Goal: Task Accomplishment & Management: Complete application form

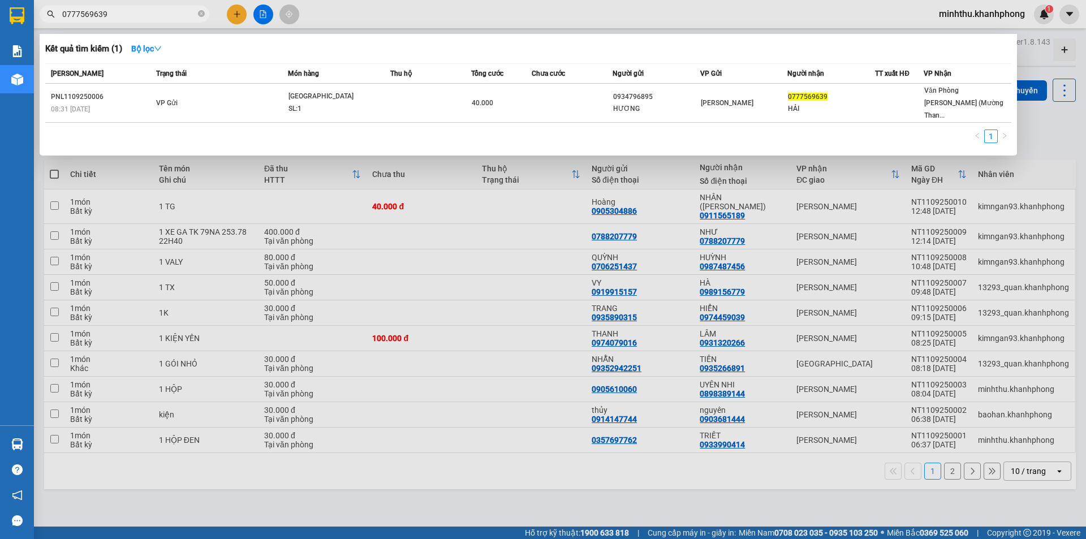
click at [143, 16] on input "0777569639" at bounding box center [128, 14] width 133 height 12
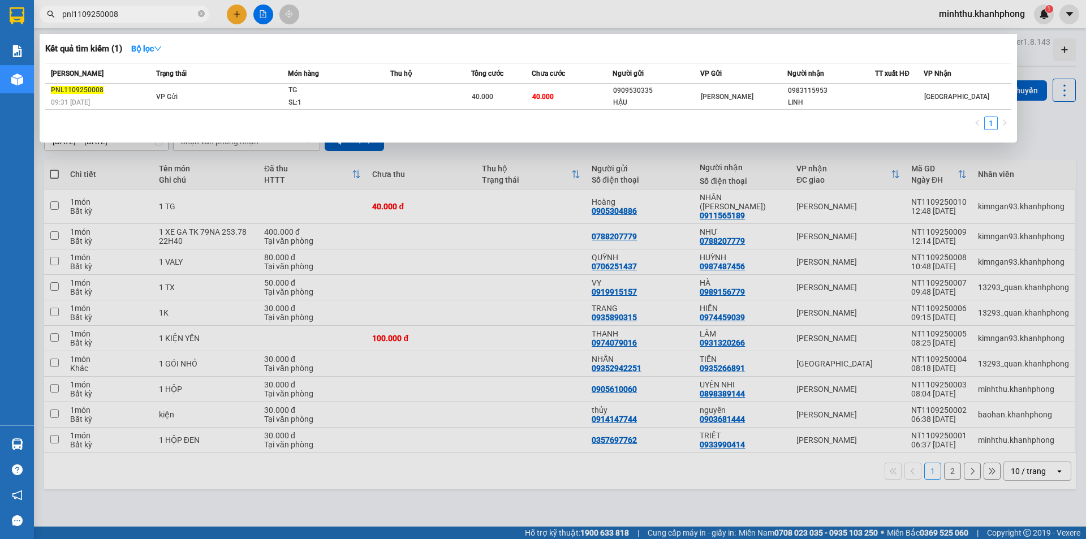
click at [129, 12] on input "pnl1109250008" at bounding box center [128, 14] width 133 height 12
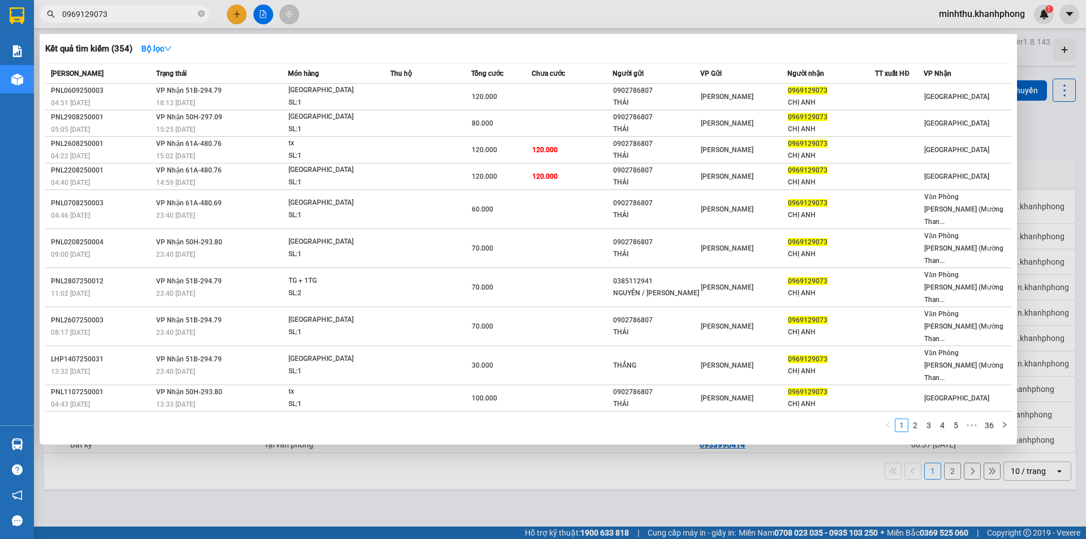
click at [145, 15] on input "0969129073" at bounding box center [128, 14] width 133 height 12
click at [143, 16] on input "0969129073" at bounding box center [128, 14] width 133 height 12
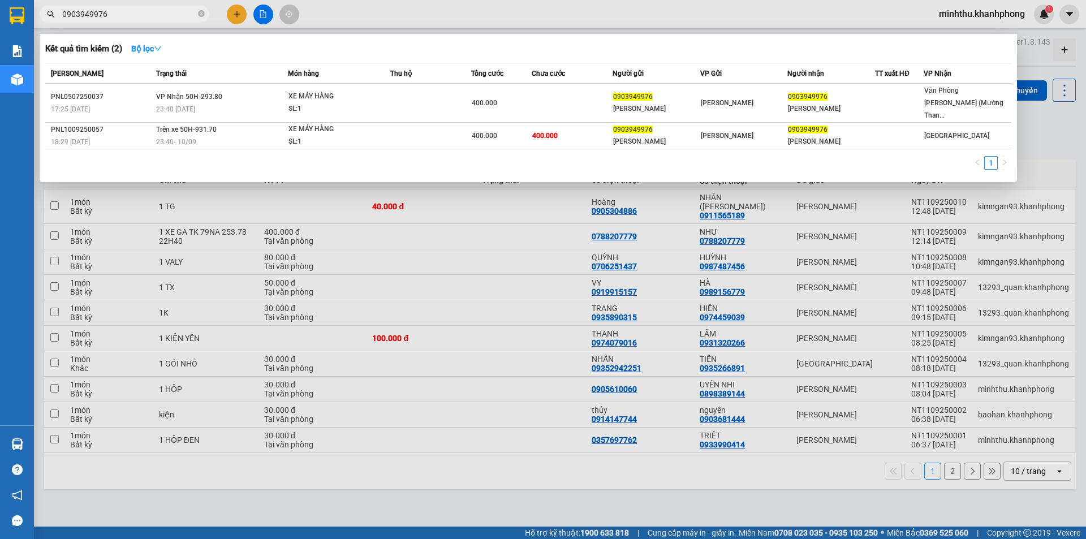
click at [113, 13] on input "0903949976" at bounding box center [128, 14] width 133 height 12
type input "0903949976"
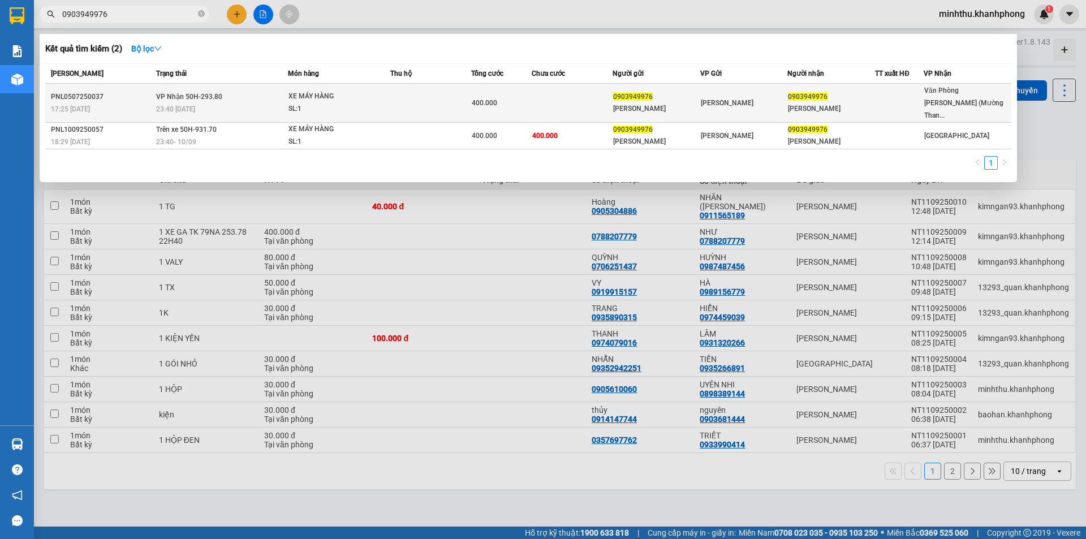
click at [185, 93] on span "VP Nhận 50H-293.80" at bounding box center [189, 97] width 66 height 8
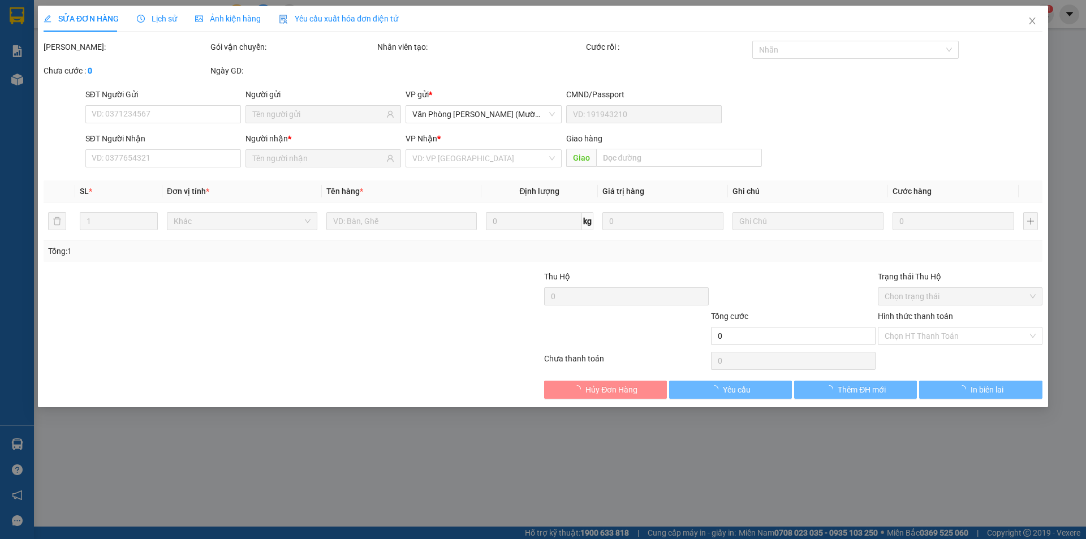
type input "0903949976"
type input "[PERSON_NAME]"
type input "0903949976"
type input "[PERSON_NAME]"
type input "400.000"
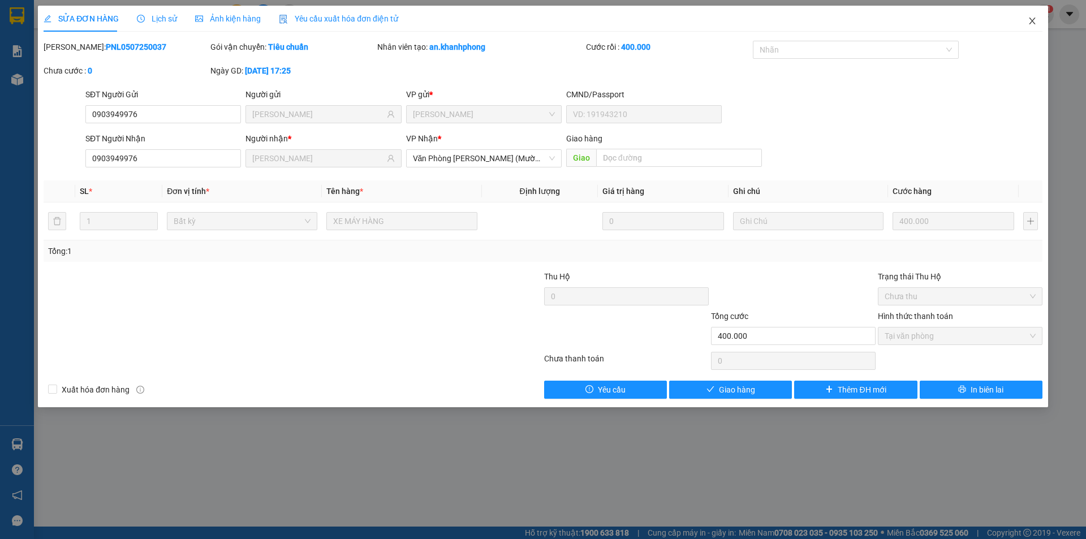
click at [1029, 22] on icon "close" at bounding box center [1031, 20] width 9 height 9
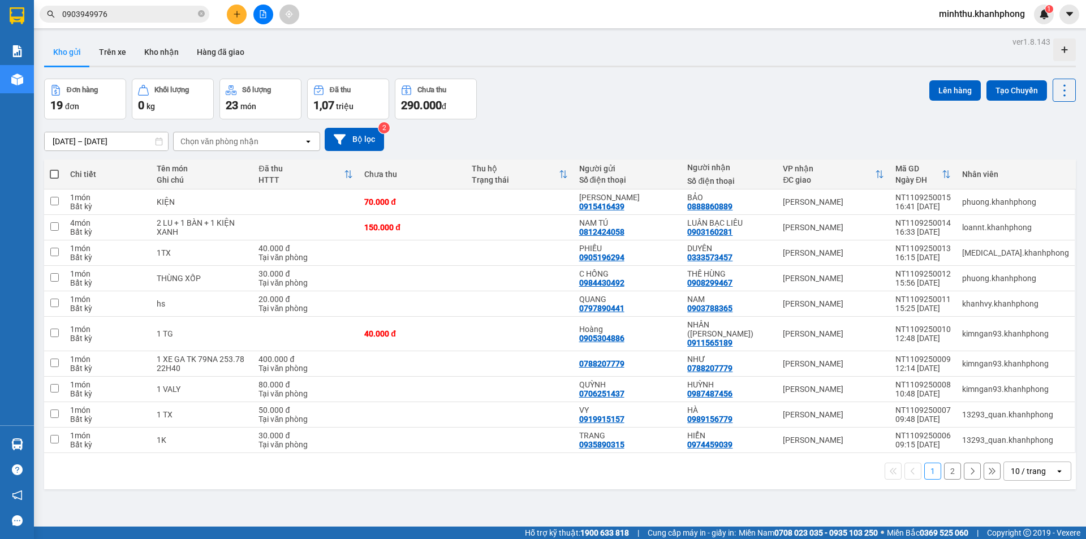
click at [162, 16] on input "0903949976" at bounding box center [128, 14] width 133 height 12
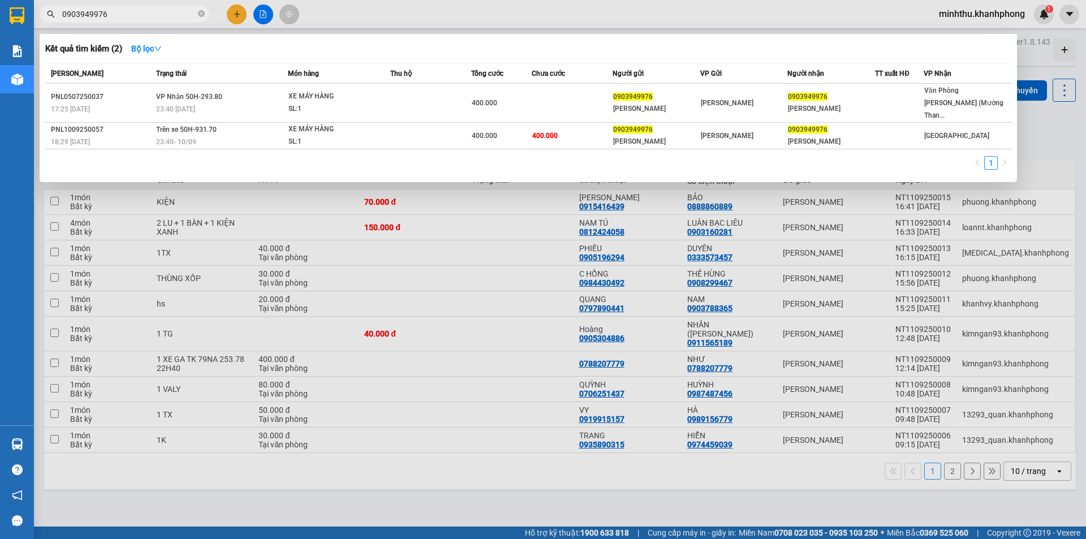
click at [634, 156] on div "1" at bounding box center [528, 166] width 966 height 20
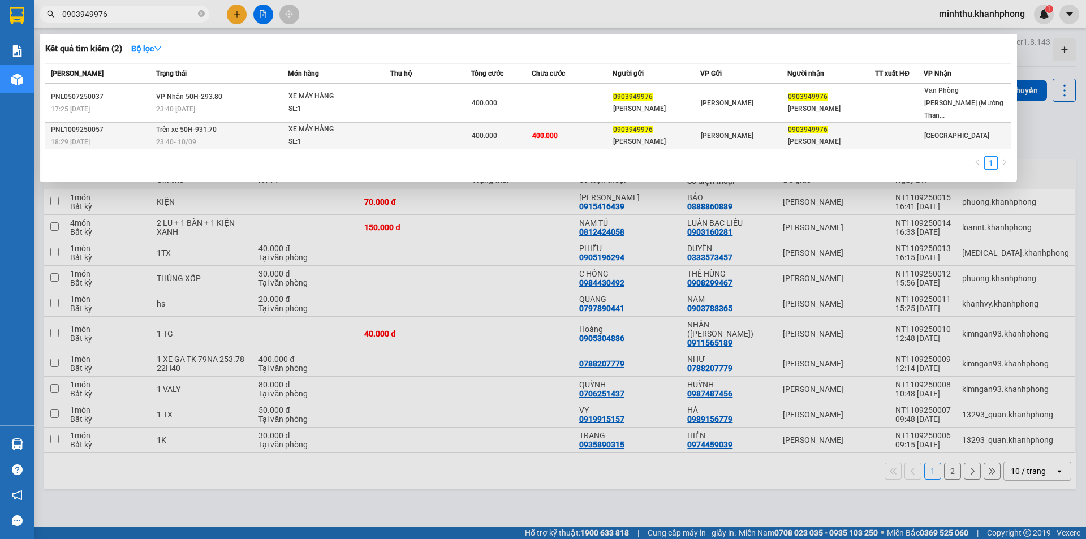
click at [577, 129] on td "400.000" at bounding box center [572, 136] width 81 height 27
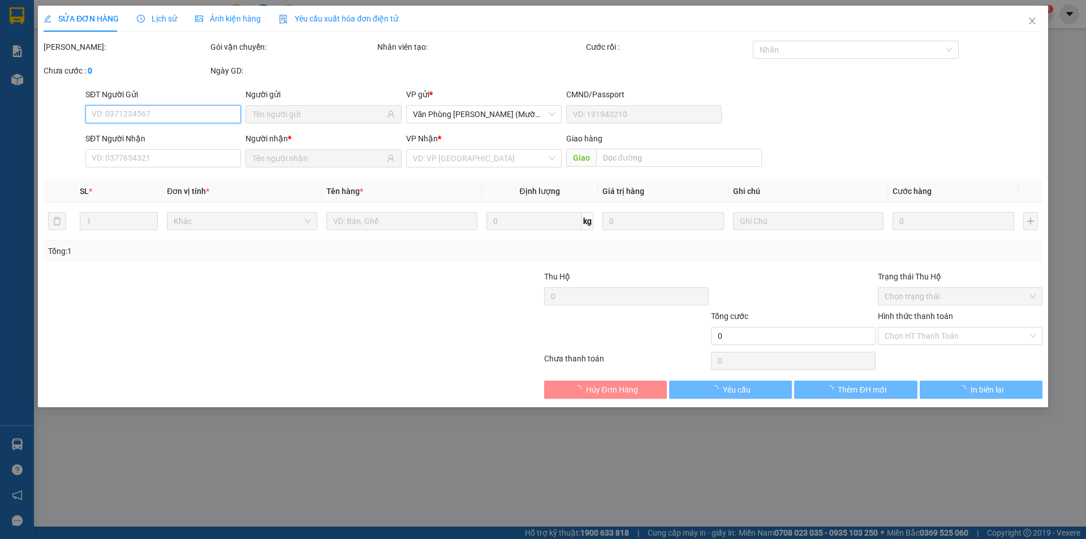
type input "0903949976"
type input "[PERSON_NAME]"
type input "0903949976"
type input "[PERSON_NAME]"
type input "400.000"
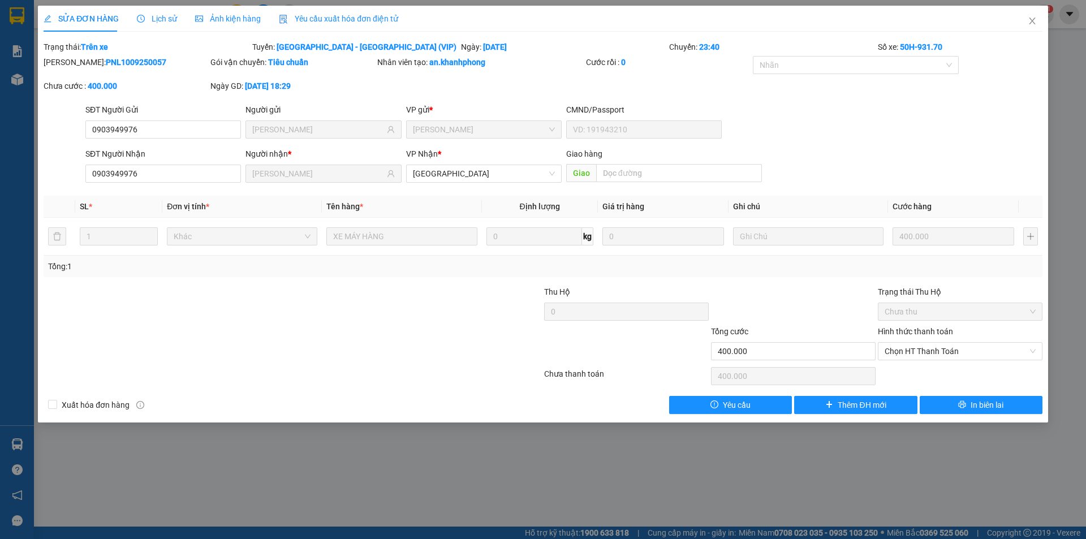
click at [863, 127] on div "SĐT Người Gửi 0903949976 0903949976 Người gửi XUÂN HÙNG VP gửi * [PERSON_NAME] …" at bounding box center [563, 123] width 961 height 40
click at [860, 126] on div "SĐT Người Gửi 0903949976 Người gửi XUÂN HÙNG VP gửi * [PERSON_NAME] CMND/Passpo…" at bounding box center [563, 123] width 961 height 40
click at [948, 350] on span "Chọn HT Thanh Toán" at bounding box center [959, 351] width 151 height 17
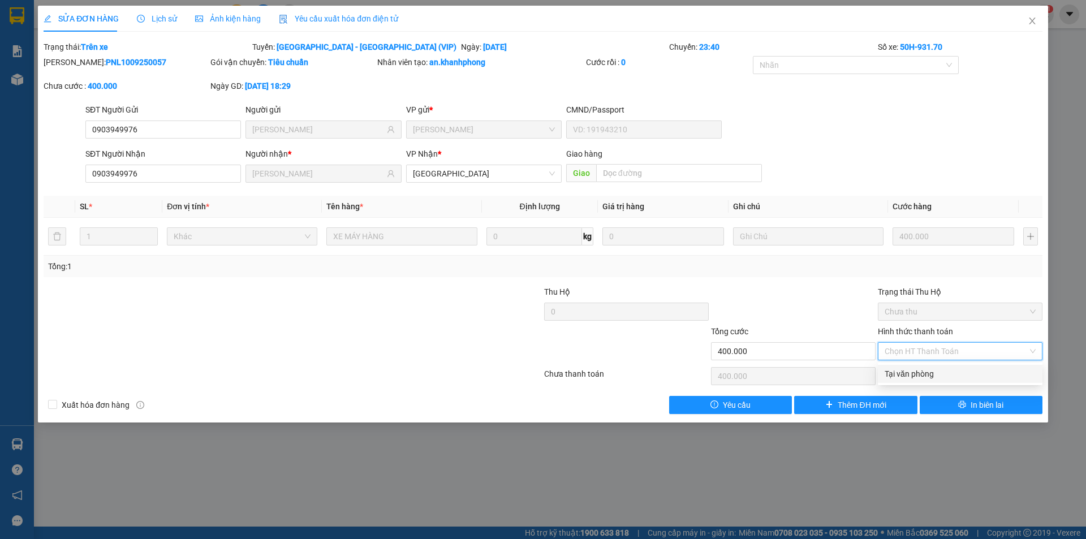
click at [935, 375] on div "Tại văn phòng" at bounding box center [959, 374] width 151 height 12
type input "0"
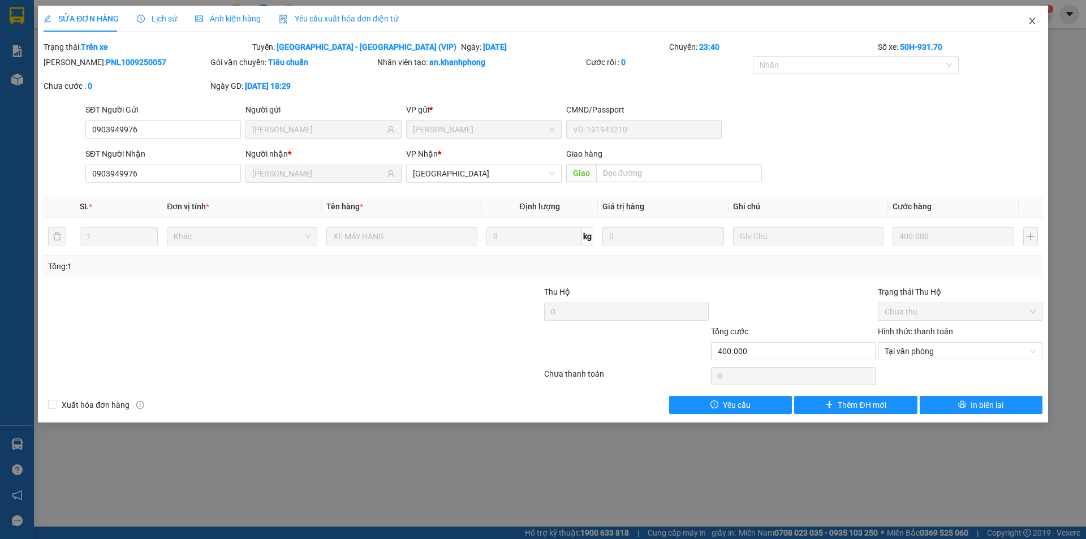
click at [1034, 22] on icon "close" at bounding box center [1031, 20] width 9 height 9
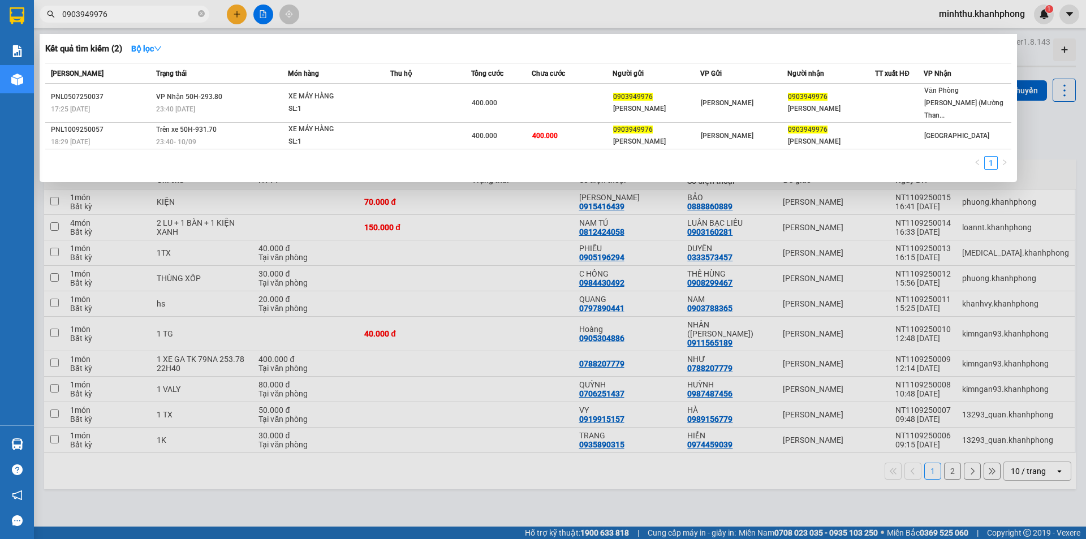
click at [116, 14] on input "0903949976" at bounding box center [128, 14] width 133 height 12
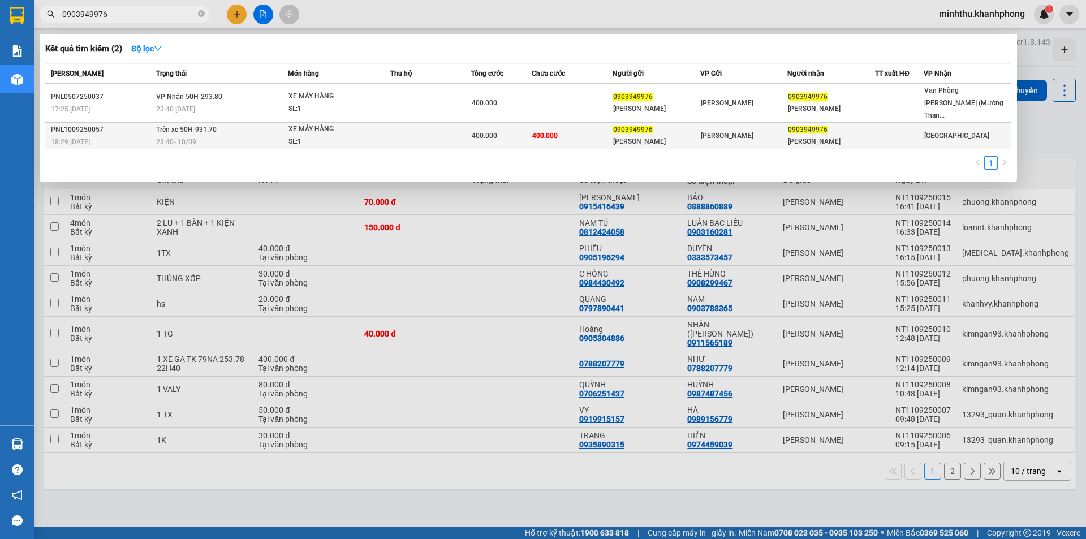
click at [728, 129] on div "[PERSON_NAME]" at bounding box center [744, 135] width 87 height 12
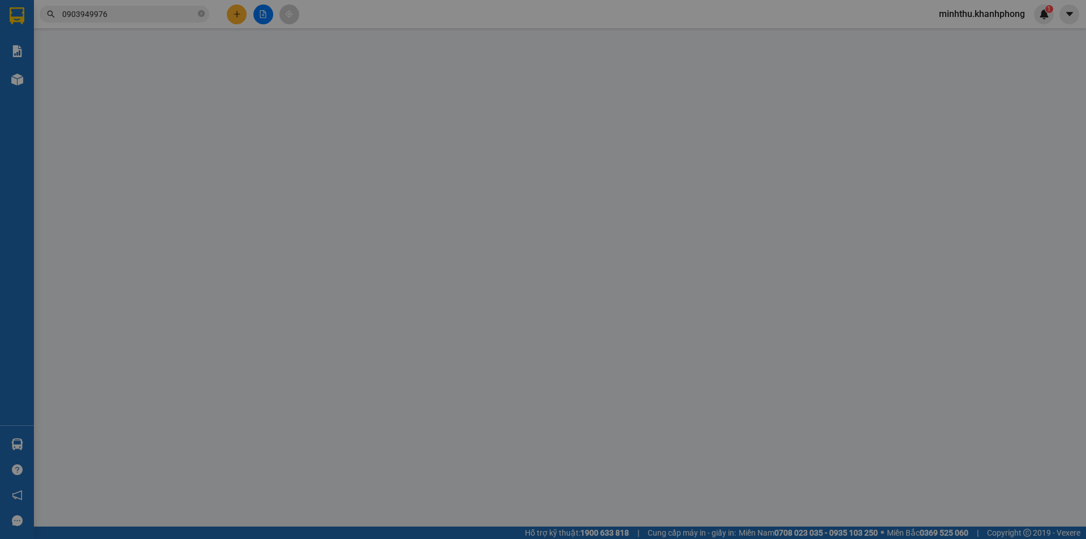
type input "0903949976"
type input "[PERSON_NAME]"
type input "0903949976"
type input "[PERSON_NAME]"
type input "400.000"
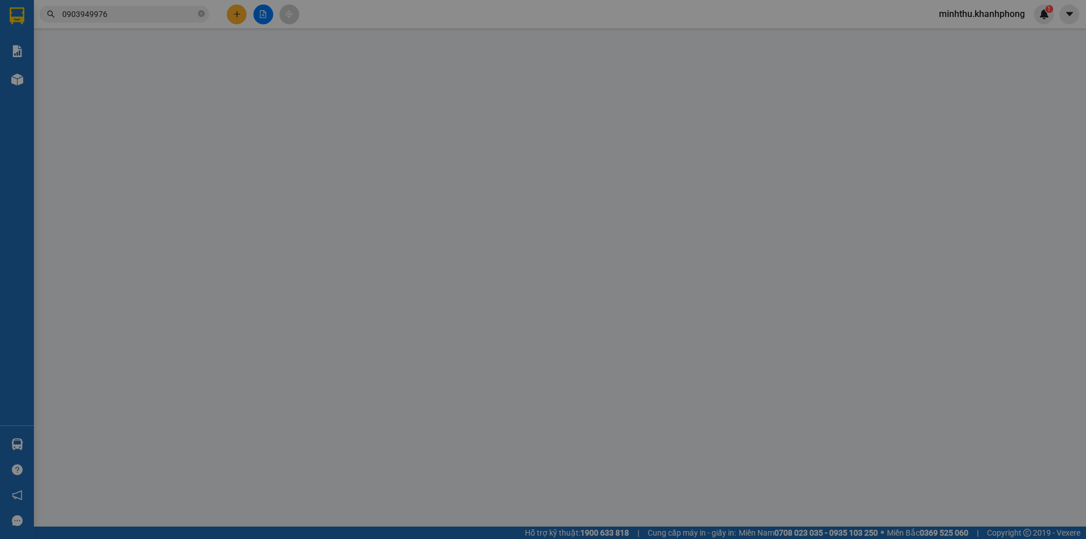
type input "400.000"
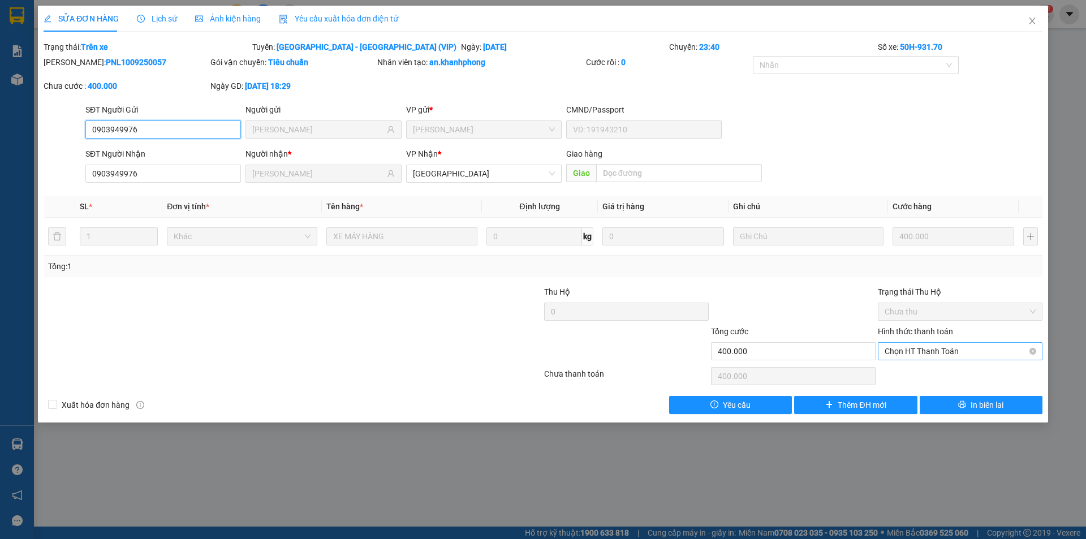
click at [943, 352] on span "Chọn HT Thanh Toán" at bounding box center [959, 351] width 151 height 17
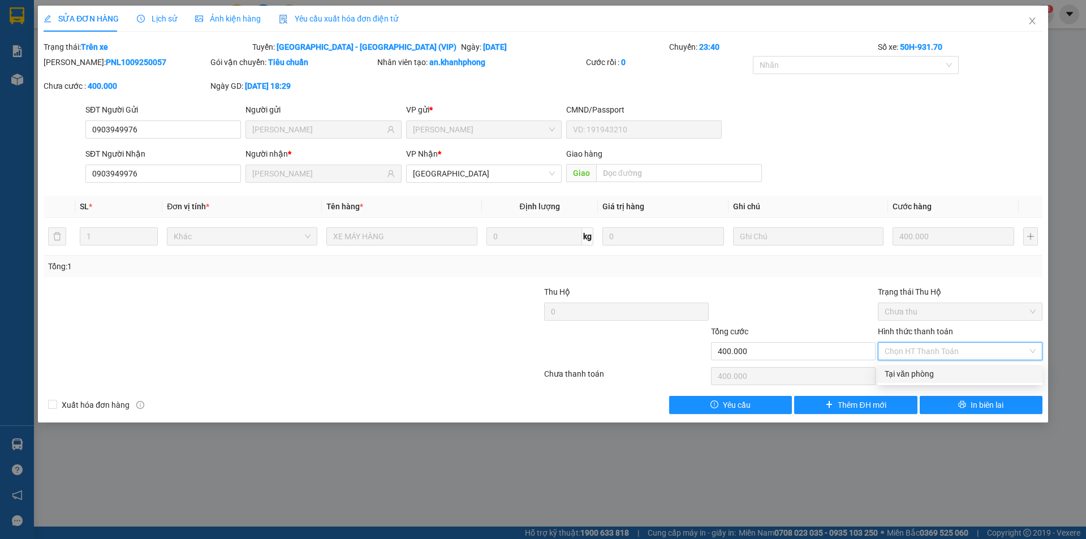
drag, startPoint x: 967, startPoint y: 103, endPoint x: 974, endPoint y: 89, distance: 15.7
click at [970, 94] on div "Total Paid Fee 0 Total UnPaid Fee 400.000 Cash Collection Total Fee Trạng thái:…" at bounding box center [543, 227] width 999 height 373
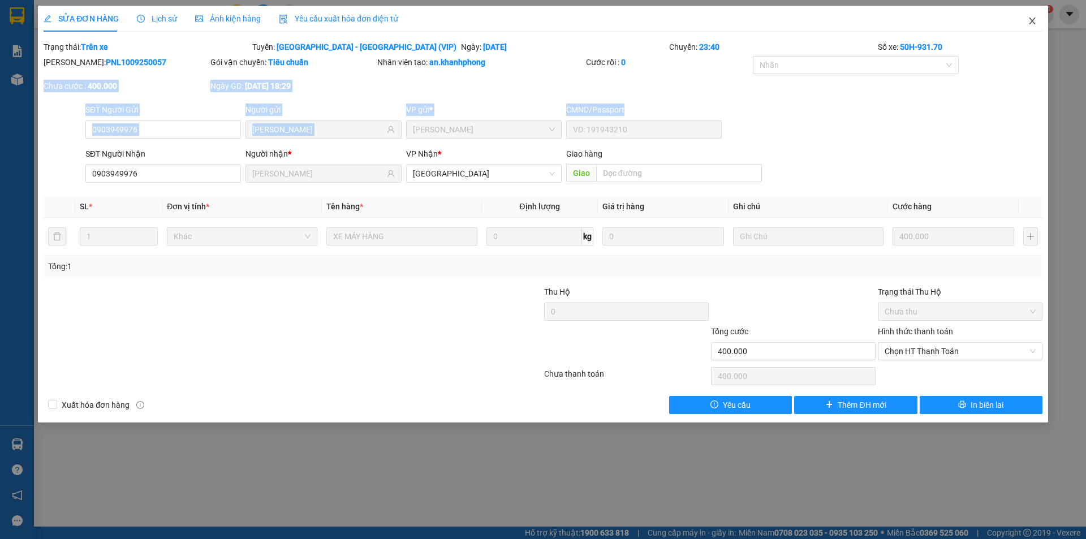
click at [1031, 19] on icon "close" at bounding box center [1031, 20] width 9 height 9
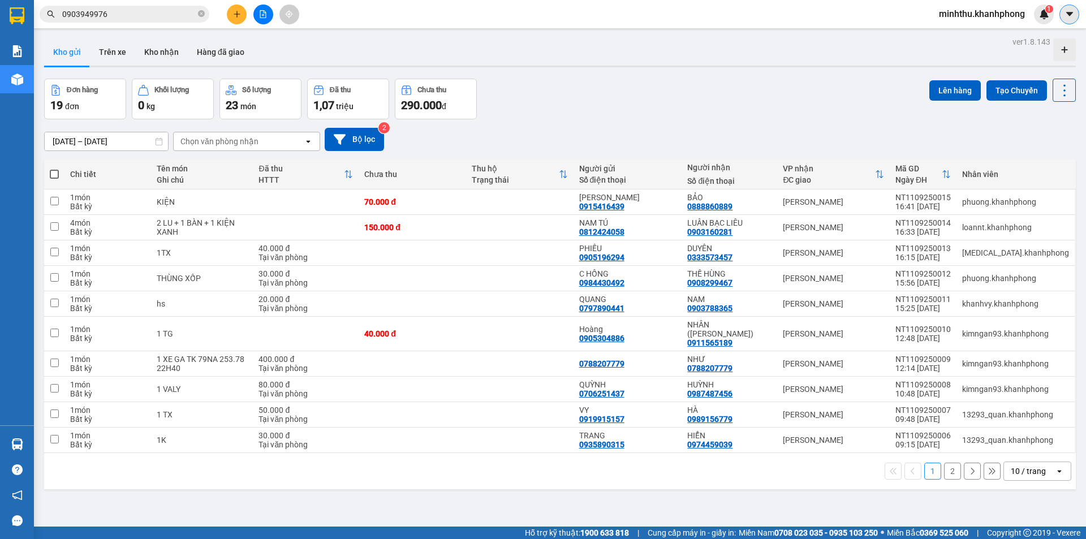
click at [1068, 12] on icon "caret-down" at bounding box center [1068, 14] width 7 height 4
drag, startPoint x: 909, startPoint y: 77, endPoint x: 951, endPoint y: 29, distance: 63.7
click at [914, 71] on div "ver 1.8.143 Kho gửi Trên xe Kho nhận Hàng đã giao Đơn hàng 19 đơn Khối lượng 0 …" at bounding box center [560, 303] width 1040 height 539
click at [964, 14] on span "minhthu.khanhphong" at bounding box center [982, 14] width 104 height 14
click at [956, 34] on span "Đăng xuất" at bounding box center [986, 35] width 82 height 12
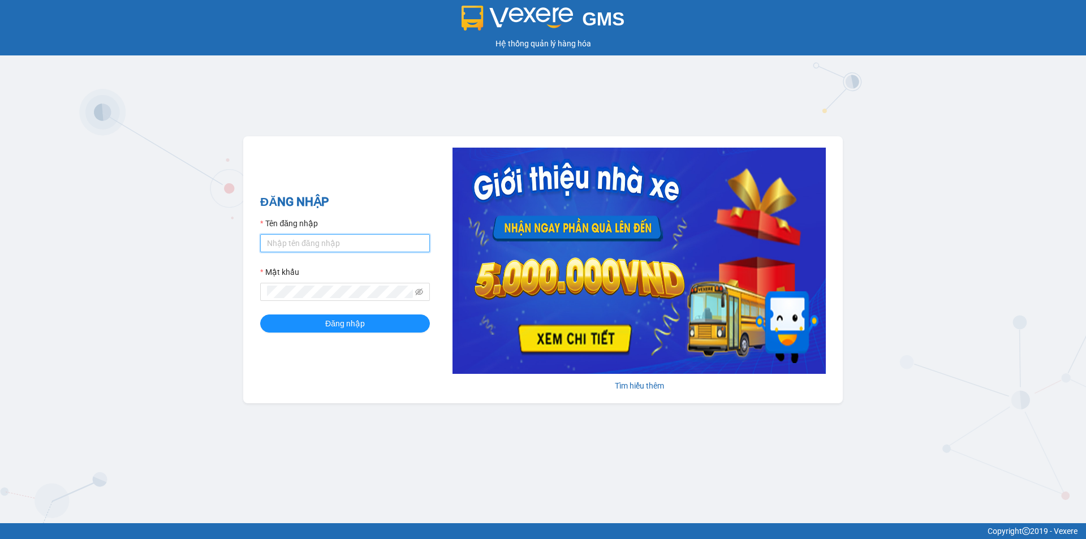
click at [316, 243] on input "Tên đăng nhập" at bounding box center [345, 243] width 170 height 18
type input "tien.khanhphong"
click at [260, 314] on button "Đăng nhập" at bounding box center [345, 323] width 170 height 18
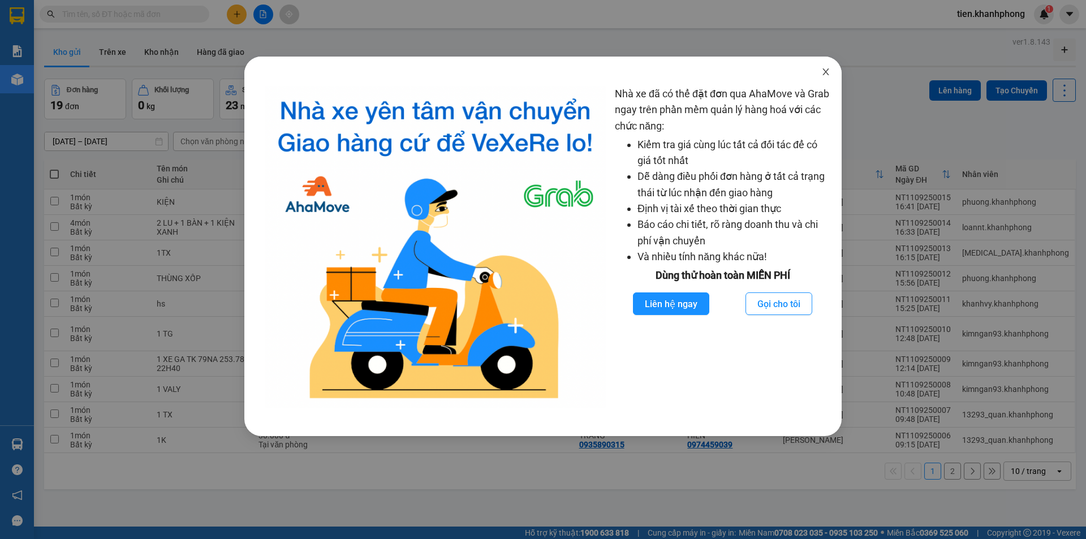
click at [823, 71] on icon "close" at bounding box center [825, 71] width 9 height 9
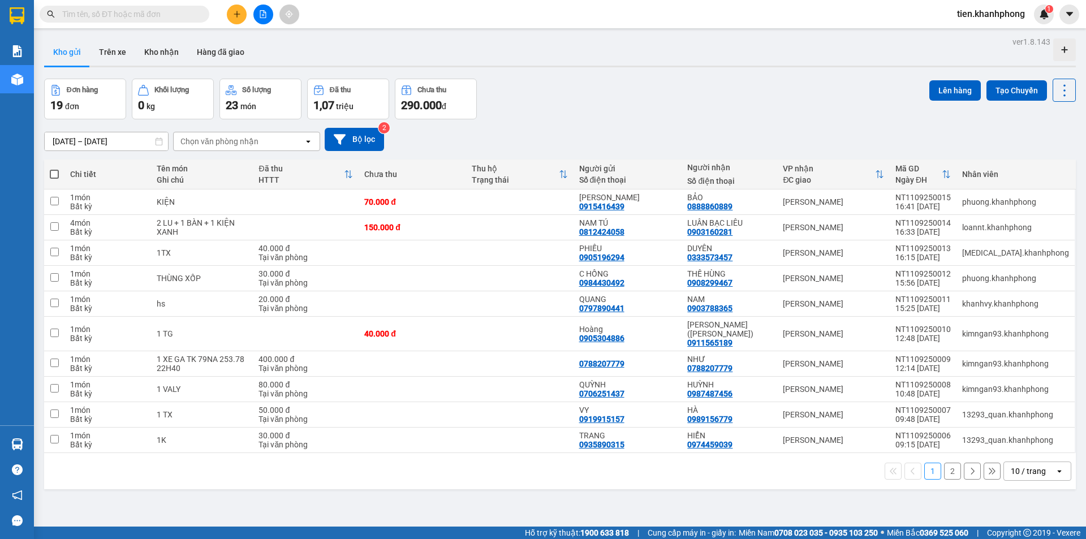
click at [154, 11] on input "text" at bounding box center [128, 14] width 133 height 12
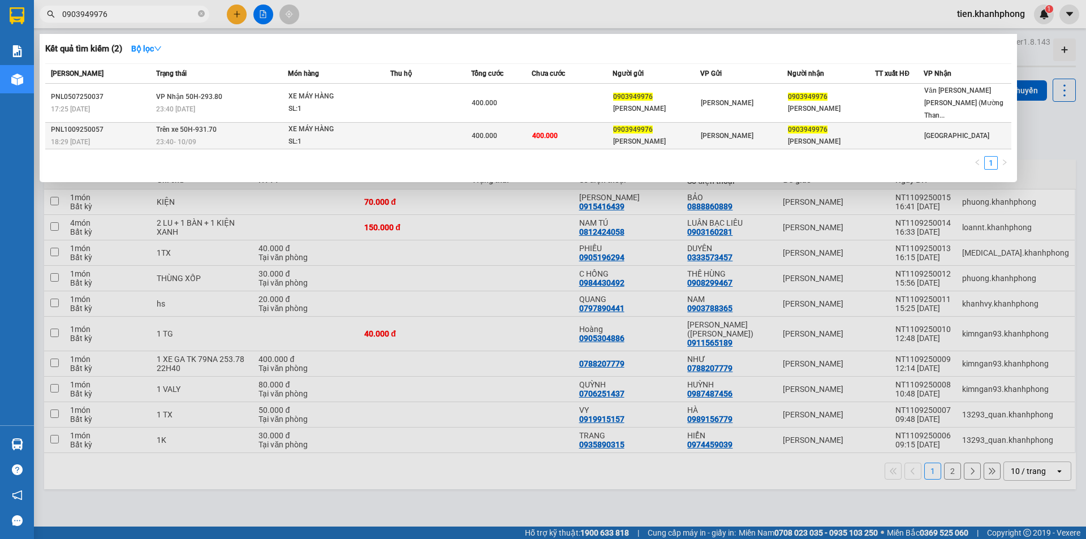
type input "0903949976"
click at [627, 126] on span "0903949976" at bounding box center [633, 130] width 40 height 8
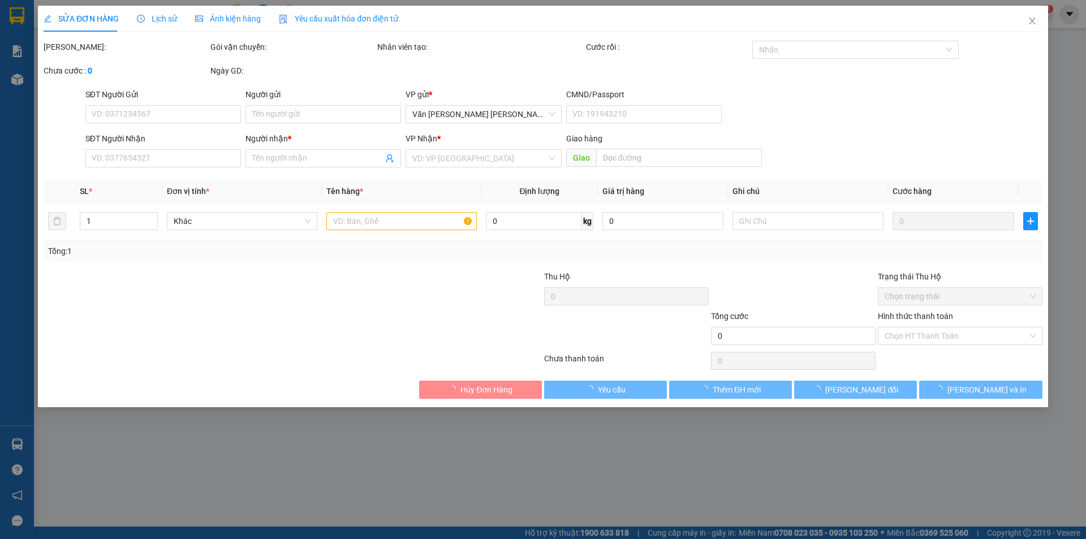
type input "0903949976"
type input "[PERSON_NAME]"
type input "0903949976"
type input "[PERSON_NAME]"
type input "400.000"
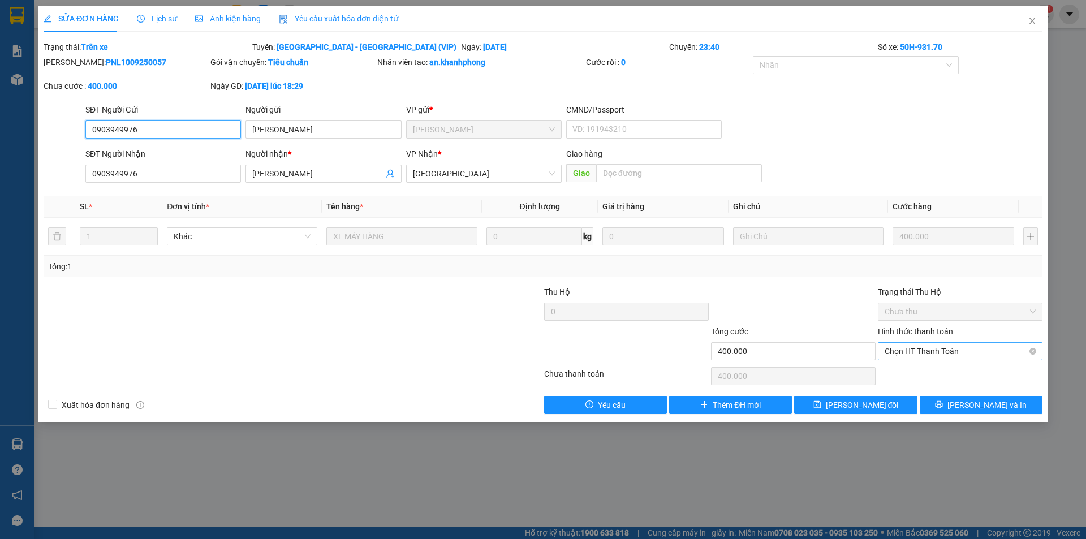
click at [912, 351] on span "Chọn HT Thanh Toán" at bounding box center [959, 351] width 151 height 17
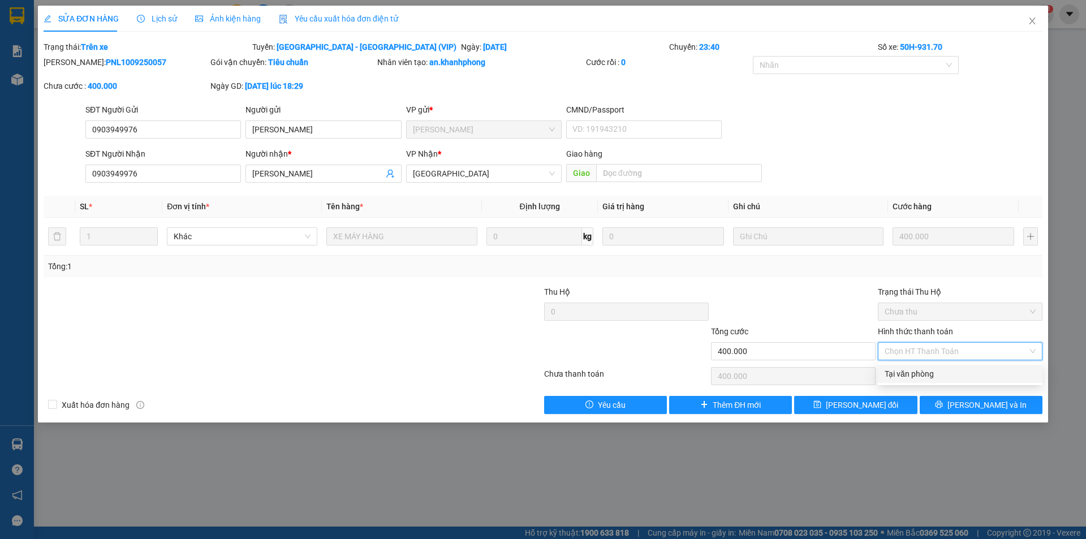
click at [904, 373] on div "Tại văn phòng" at bounding box center [959, 374] width 151 height 12
type input "0"
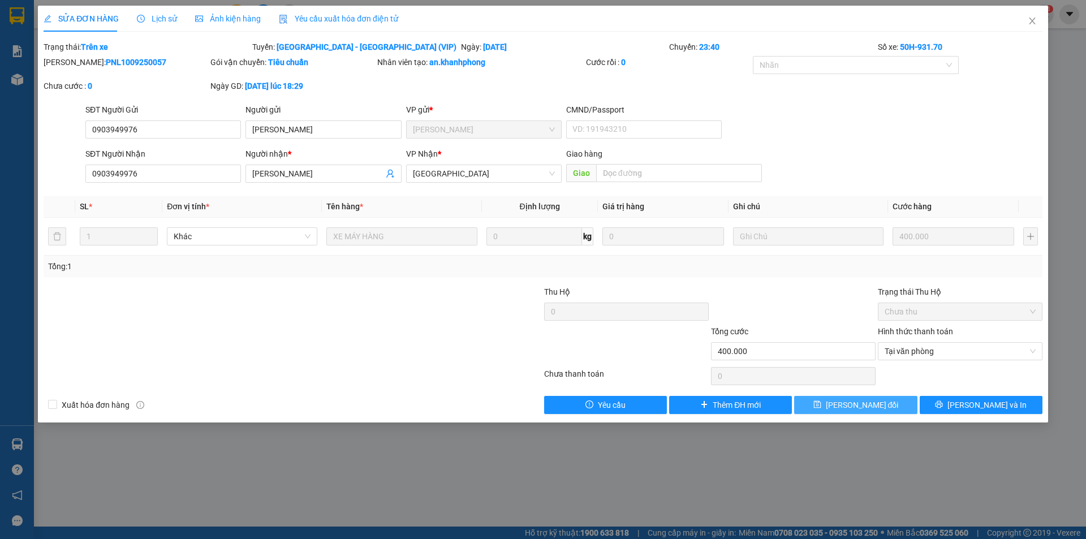
click at [863, 401] on span "Lưu thay đổi" at bounding box center [862, 405] width 73 height 12
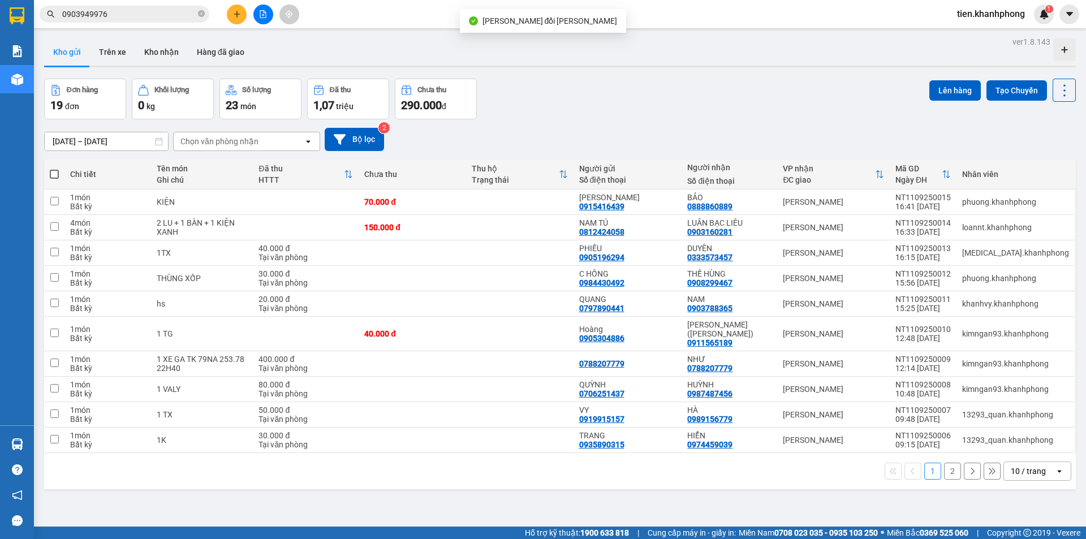
click at [140, 15] on input "0903949976" at bounding box center [128, 14] width 133 height 12
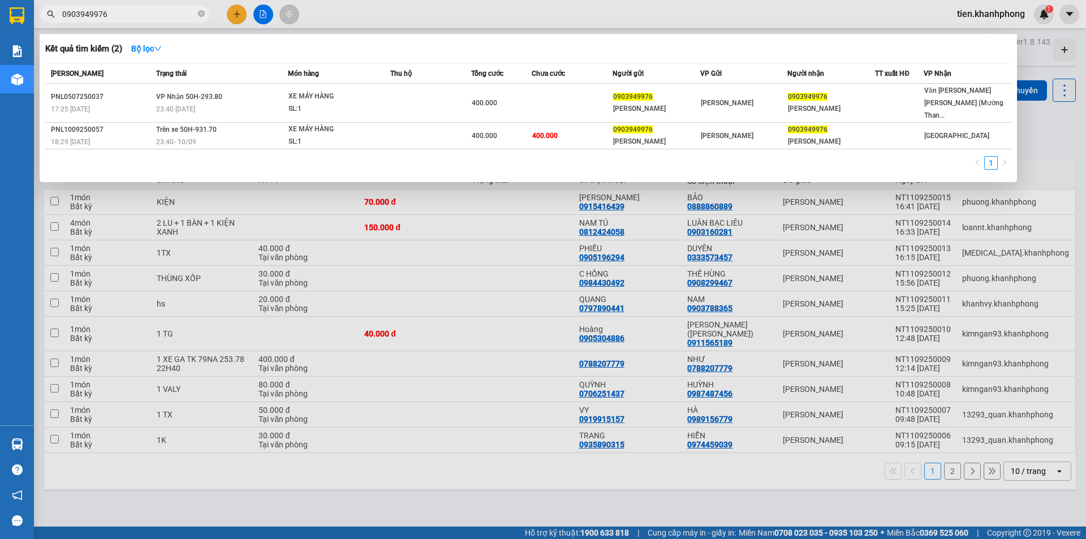
click at [492, 18] on div at bounding box center [543, 269] width 1086 height 539
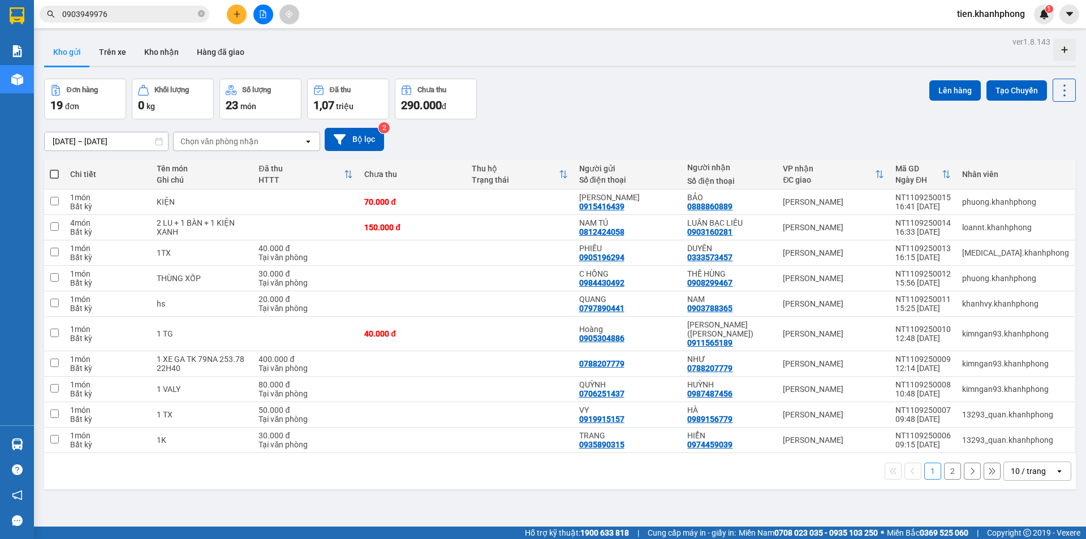
click at [516, 12] on div "Kết quả tìm kiếm ( 2 ) Bộ lọc Mã ĐH Trạng thái Món hàng Thu hộ Tổng cước Chưa c…" at bounding box center [543, 14] width 1086 height 28
